Goal: Task Accomplishment & Management: Use online tool/utility

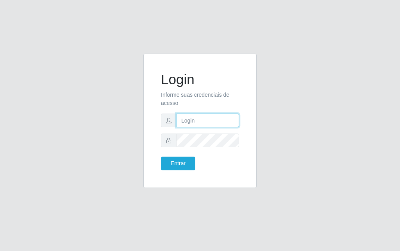
click at [209, 124] on input "text" at bounding box center [207, 120] width 63 height 14
type input "luiz@divinofogao"
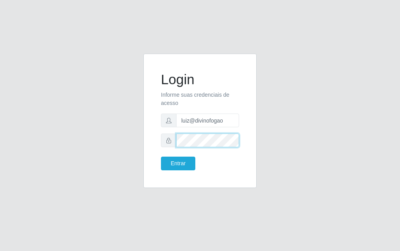
click at [161, 156] on button "Entrar" at bounding box center [178, 163] width 34 height 14
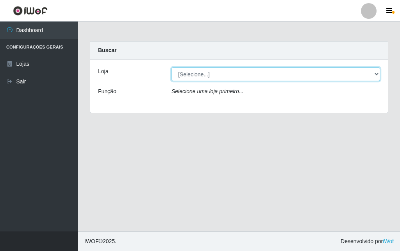
click at [200, 78] on select "[Selecione...] Divino Fogão - [GEOGRAPHIC_DATA]" at bounding box center [276, 74] width 209 height 14
select select "499"
click at [172, 67] on select "[Selecione...] Divino Fogão - [GEOGRAPHIC_DATA]" at bounding box center [276, 74] width 209 height 14
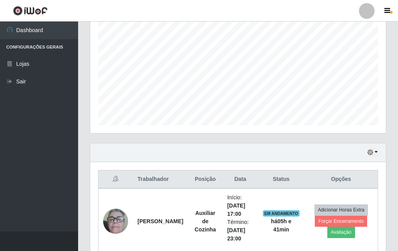
scroll to position [195, 0]
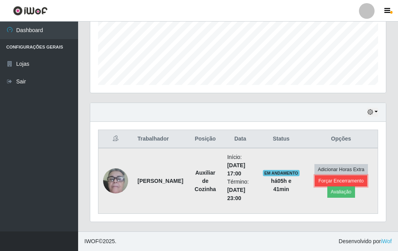
click at [343, 176] on button "Forçar Encerramento" at bounding box center [341, 180] width 52 height 11
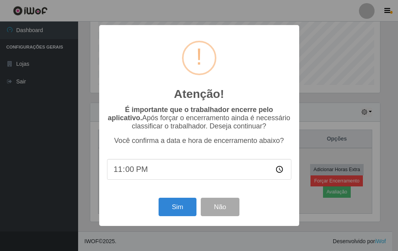
scroll to position [162, 292]
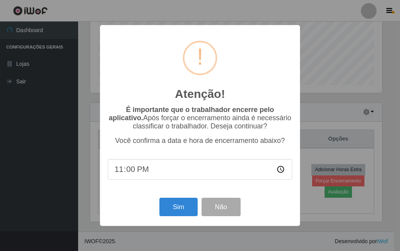
click at [194, 184] on div "É importante que o trabalhador encerre pelo aplicativo. Após forçar o encerrame…" at bounding box center [200, 147] width 185 height 82
click at [190, 179] on input "23:00" at bounding box center [200, 169] width 185 height 21
type input "22:41"
click at [181, 211] on button "Sim" at bounding box center [179, 206] width 38 height 18
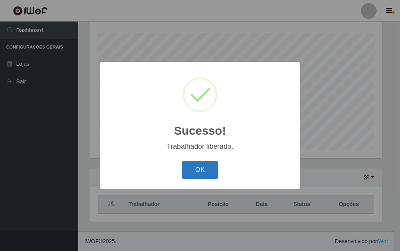
click at [197, 176] on button "OK" at bounding box center [200, 170] width 36 height 18
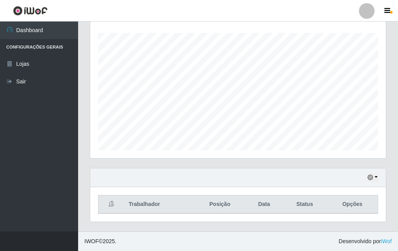
scroll to position [162, 296]
